Goal: Information Seeking & Learning: Get advice/opinions

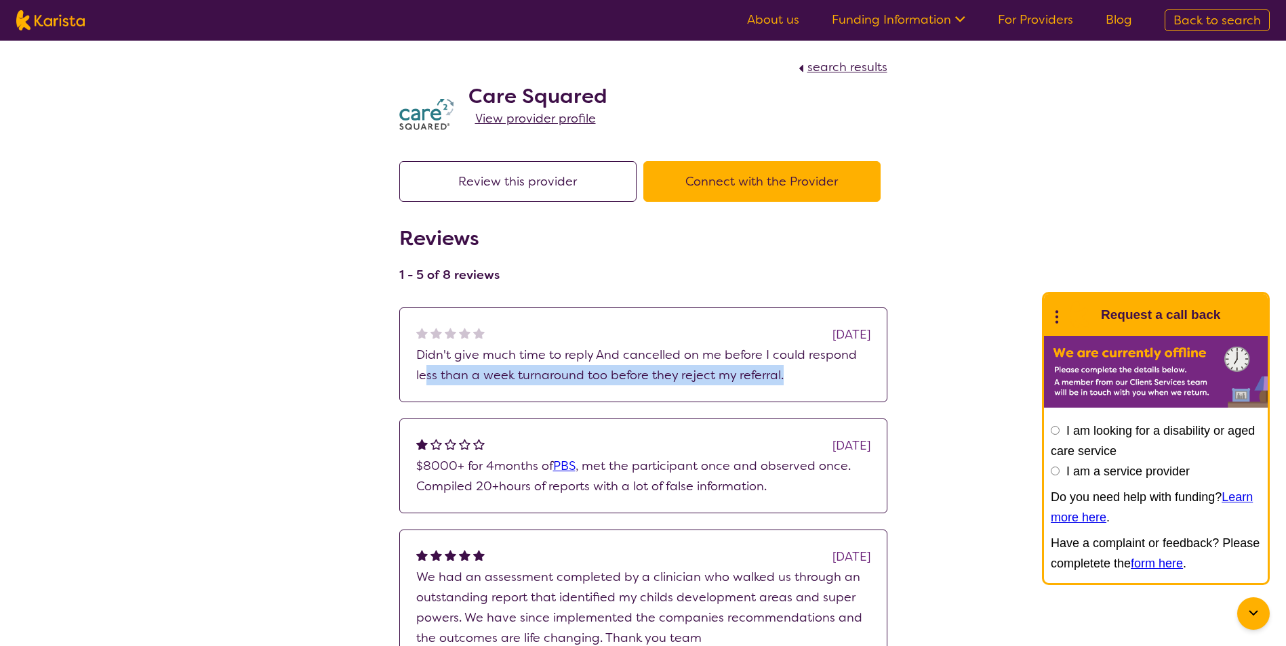
drag, startPoint x: 427, startPoint y: 375, endPoint x: 783, endPoint y: 373, distance: 355.8
click at [783, 373] on p "Didn't give much time to reply And cancelled on me before I could respond less …" at bounding box center [643, 365] width 454 height 41
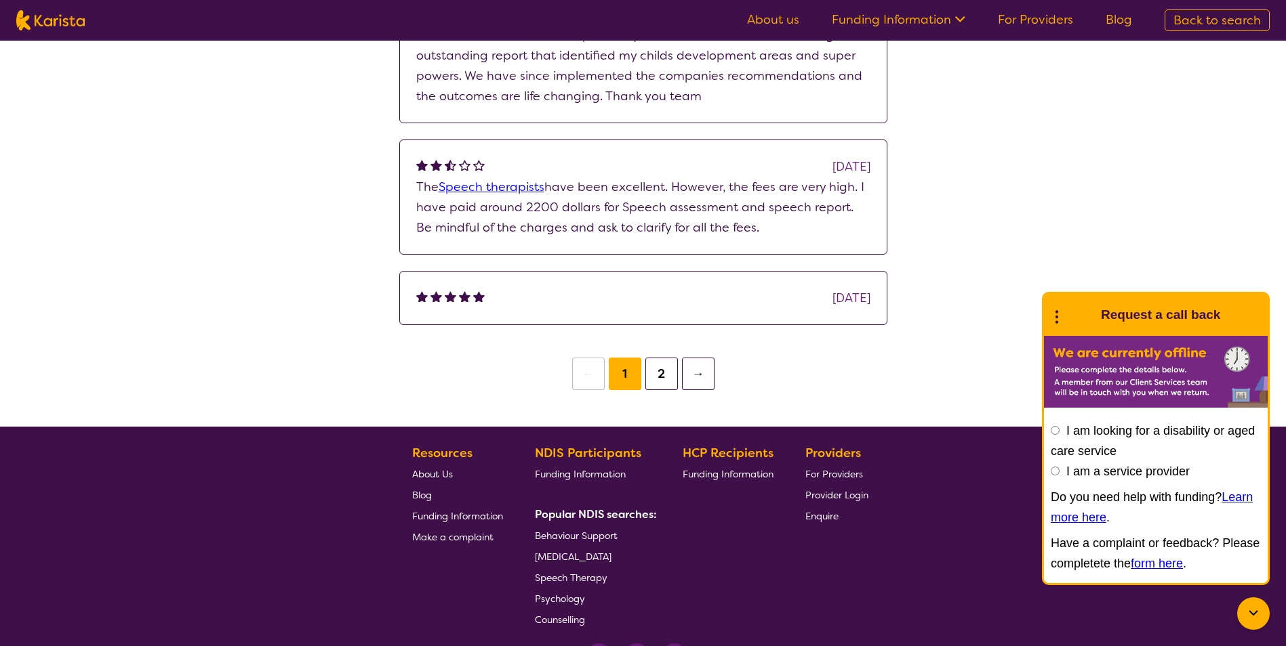
click at [663, 379] on button "2" at bounding box center [661, 374] width 33 height 33
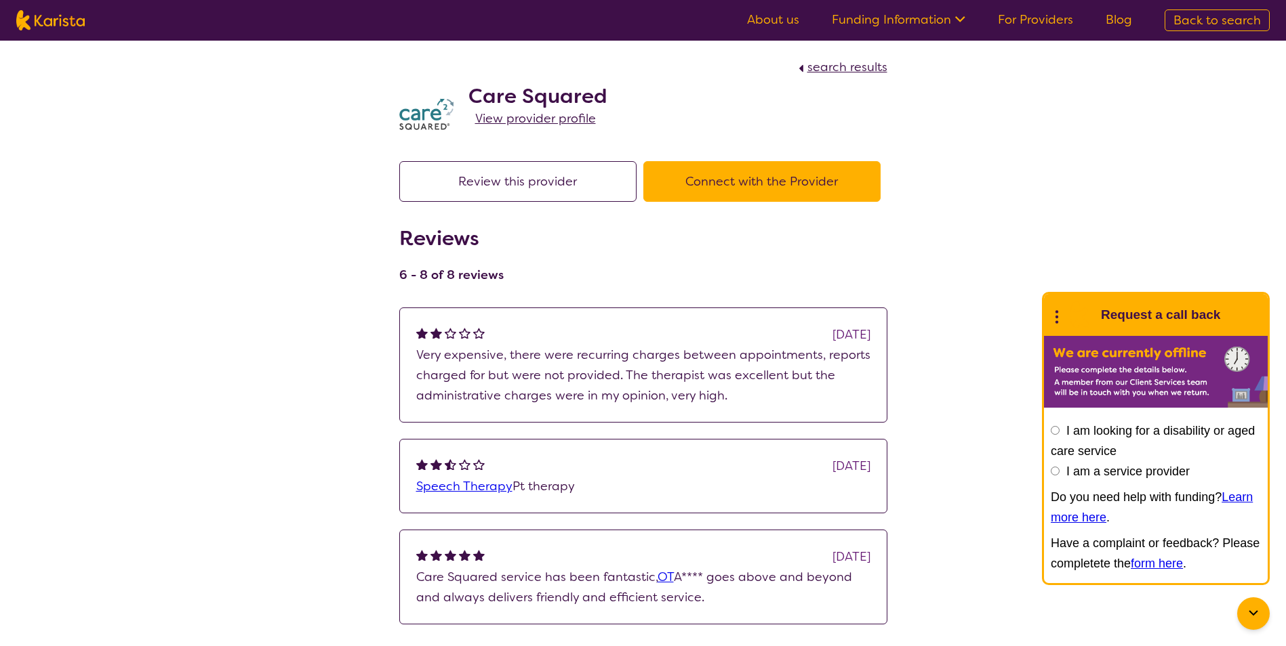
click at [829, 64] on span "search results" at bounding box center [847, 67] width 80 height 16
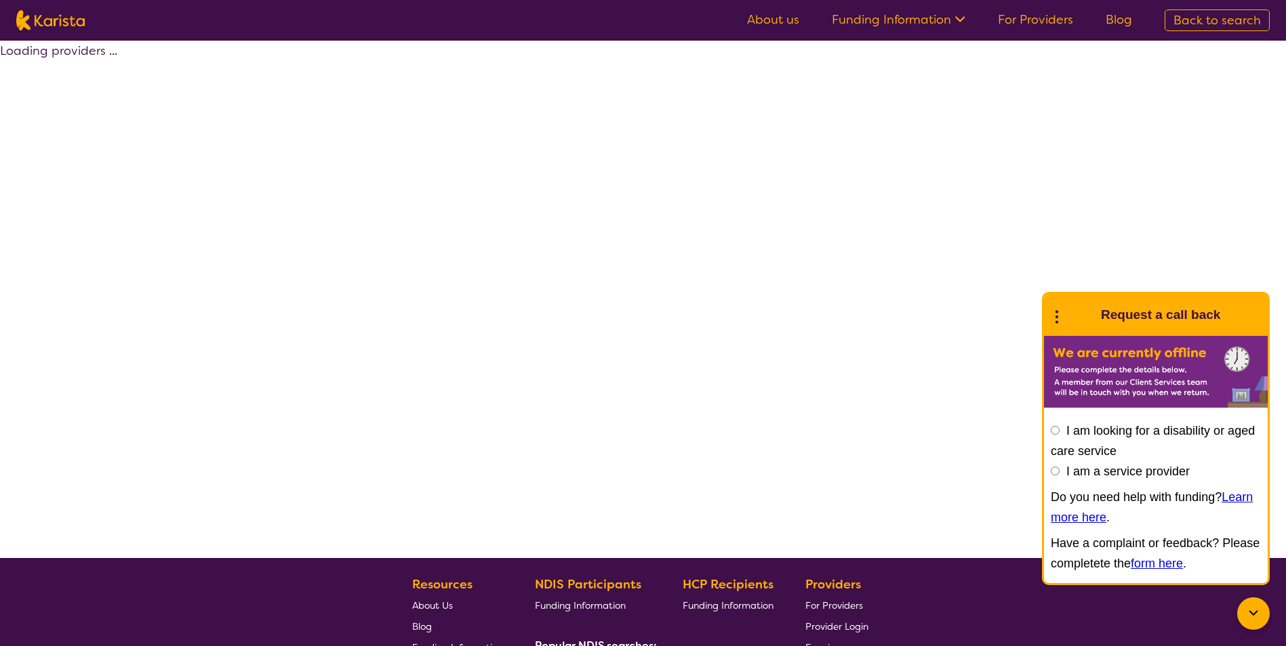
select select "by_score"
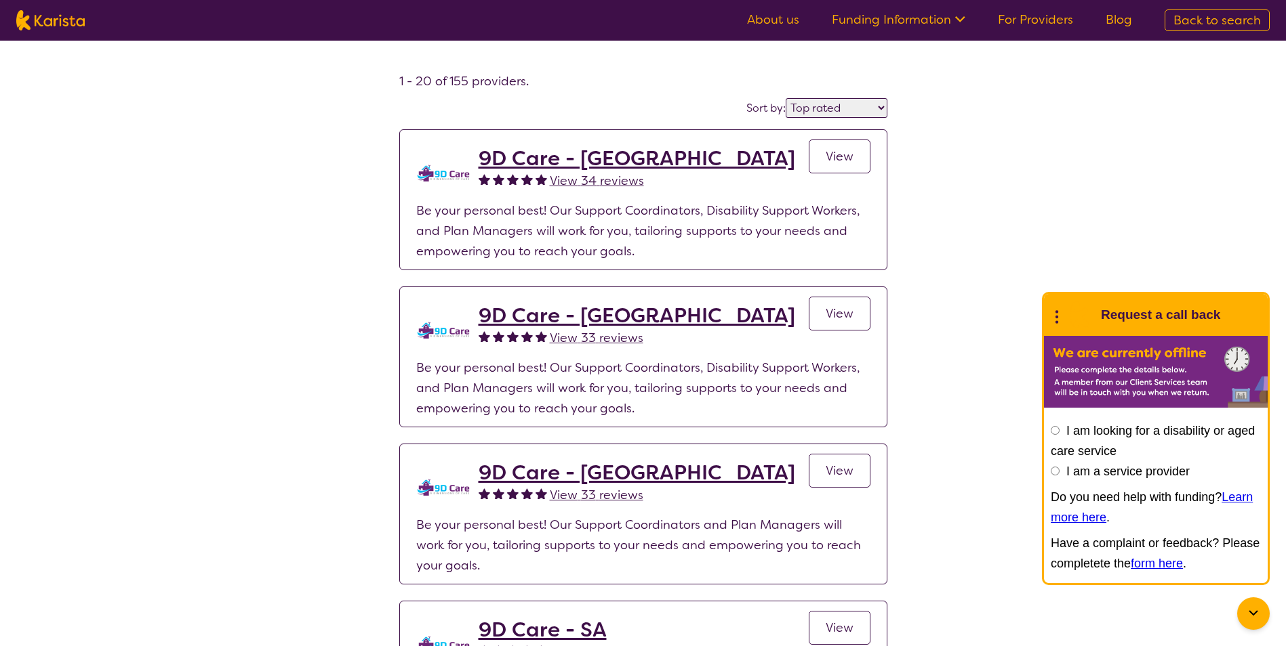
click at [1183, 25] on span "Back to search" at bounding box center [1216, 20] width 87 height 16
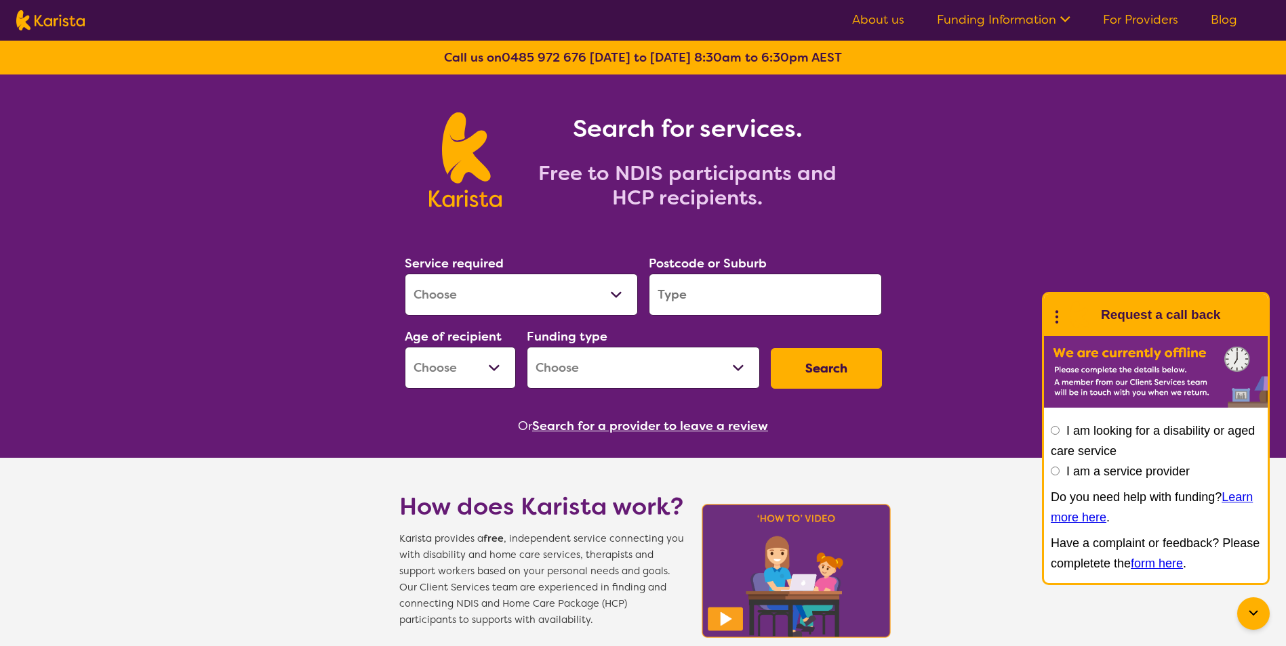
click at [623, 366] on select "Home Care Package (HCP) National Disability Insurance Scheme (NDIS) I don't know" at bounding box center [643, 368] width 233 height 42
click at [459, 365] on select "Early Childhood - 0 to 9 Child - 10 to 11 Adolescent - 12 to 17 Adult - 18 to 6…" at bounding box center [460, 368] width 111 height 42
click at [479, 292] on select "Allied Health Assistant Assessment (ADHD or Autism) Behaviour support Counselli…" at bounding box center [521, 295] width 233 height 42
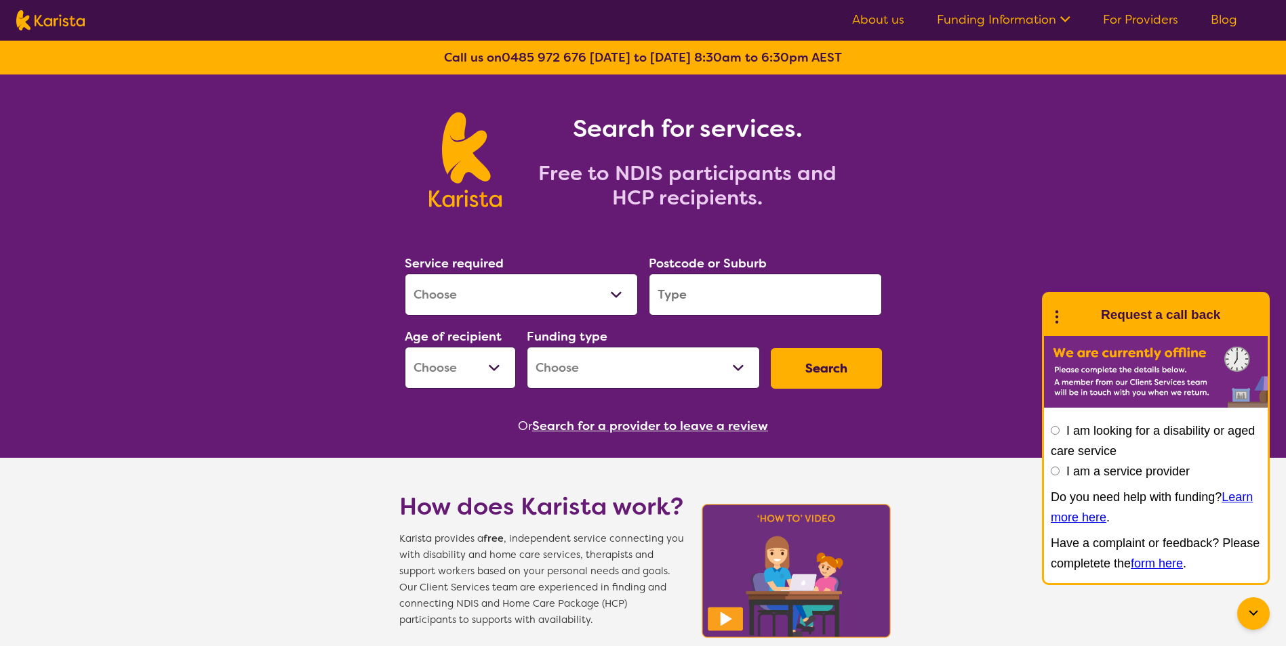
click at [480, 292] on select "Allied Health Assistant Assessment (ADHD or Autism) Behaviour support Counselli…" at bounding box center [521, 295] width 233 height 42
click at [678, 293] on input "search" at bounding box center [765, 295] width 233 height 42
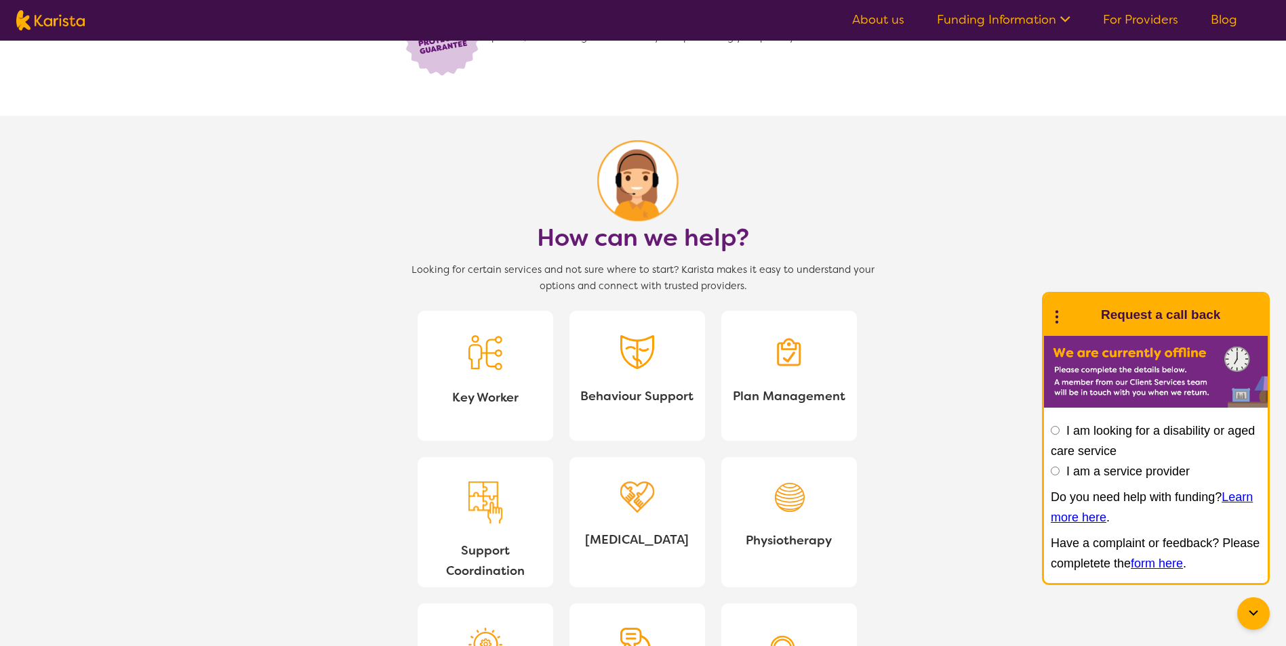
scroll to position [1423, 0]
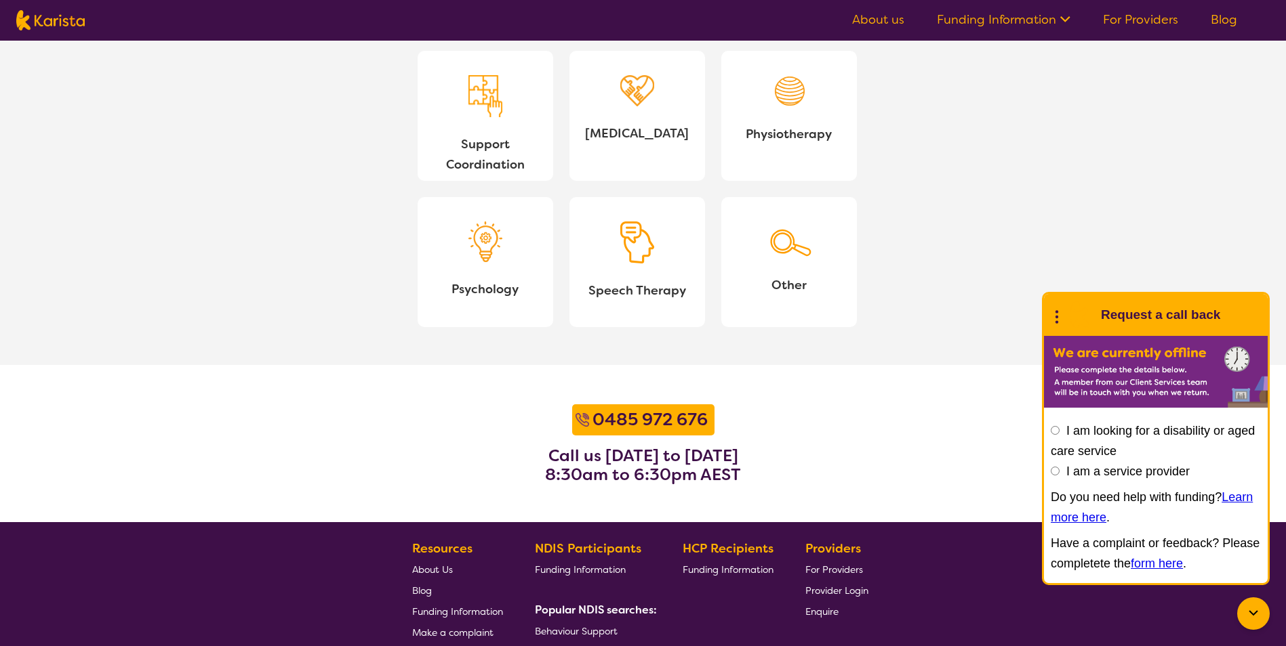
click at [781, 243] on img at bounding box center [788, 240] width 47 height 37
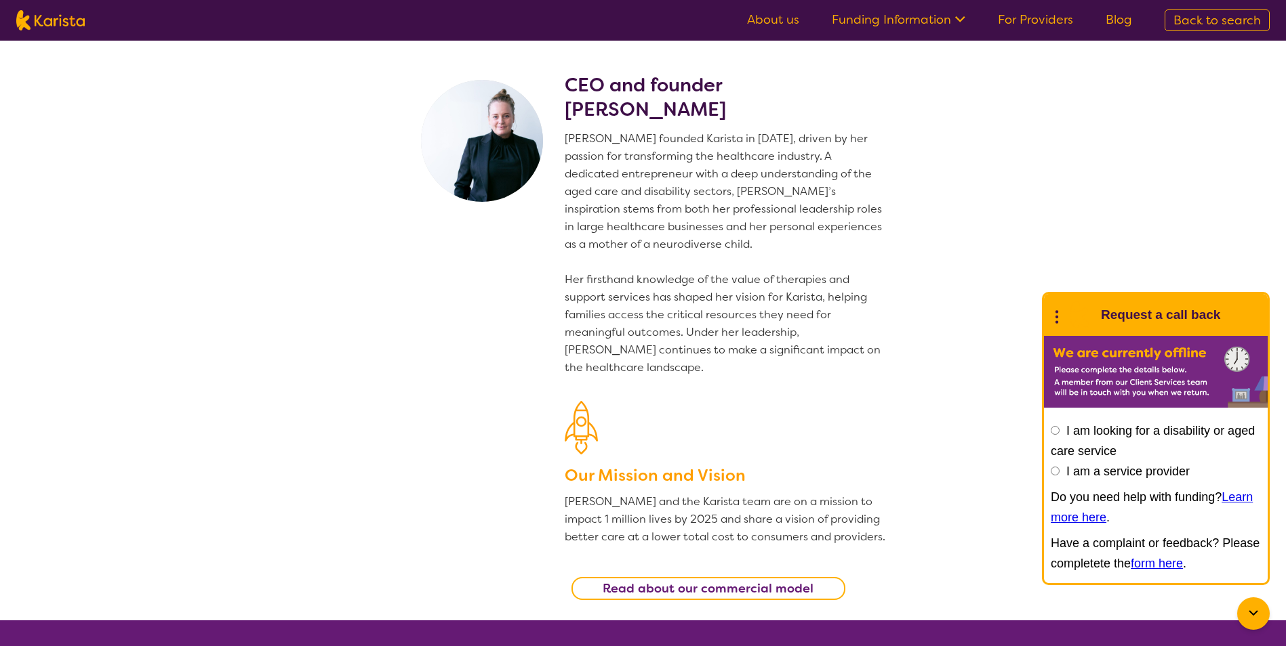
click at [1207, 19] on span "Back to search" at bounding box center [1216, 20] width 87 height 16
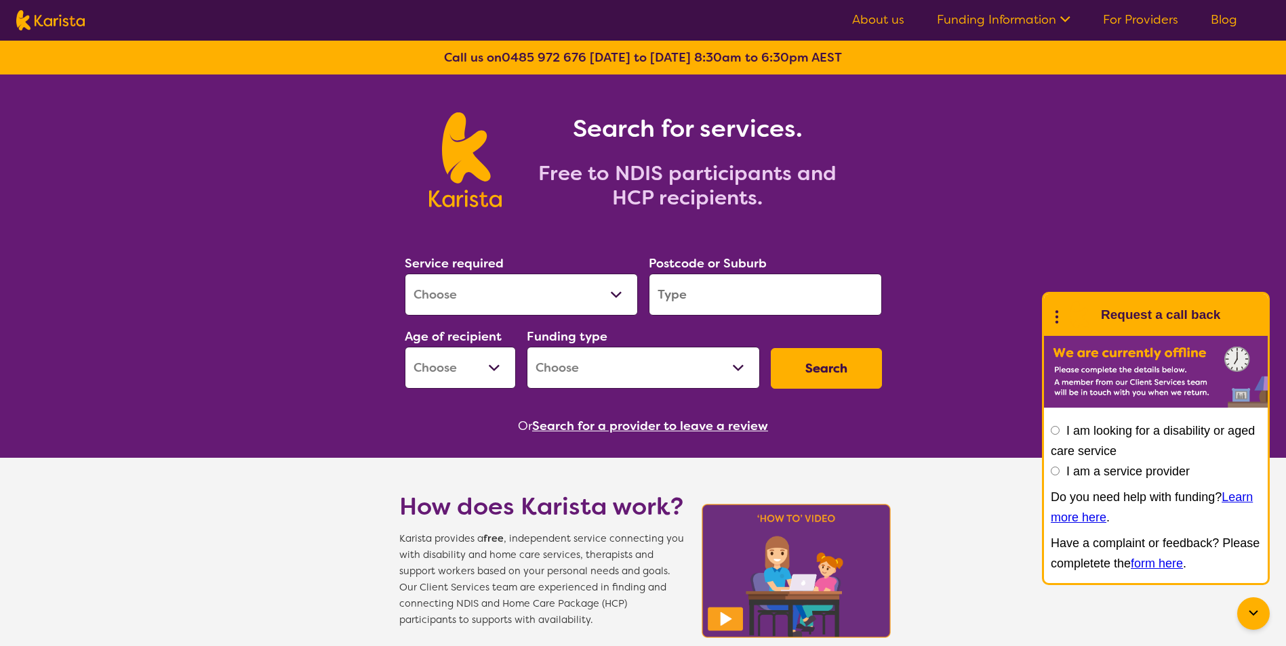
click at [1257, 618] on icon at bounding box center [1253, 614] width 16 height 16
